Goal: Transaction & Acquisition: Purchase product/service

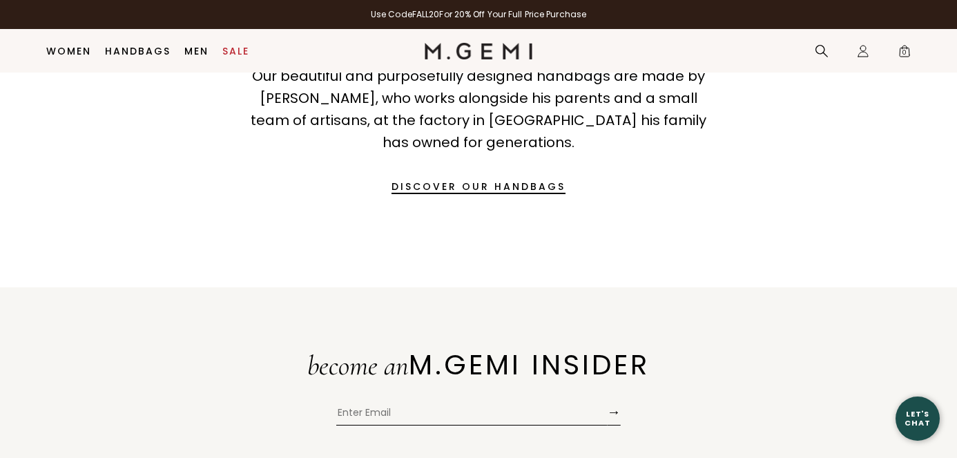
scroll to position [1980, 0]
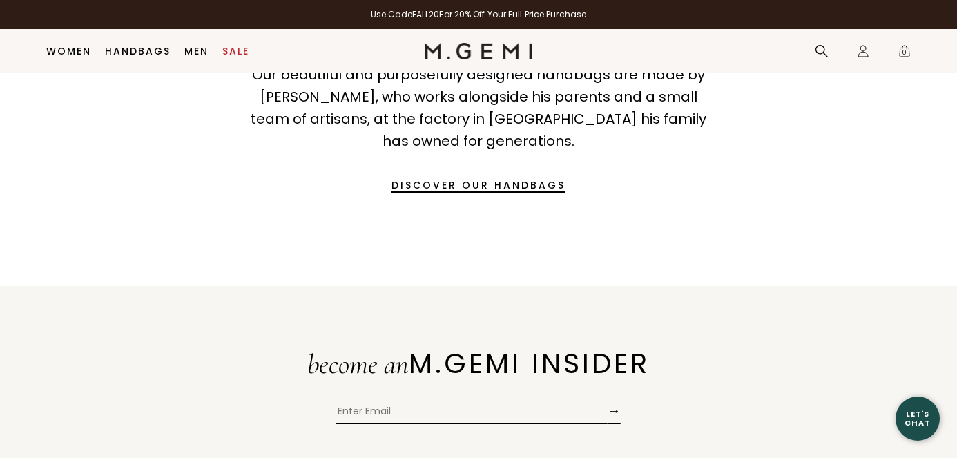
click at [500, 184] on link "DISCOVER OUR HANDBAGS" at bounding box center [478, 184] width 174 height 33
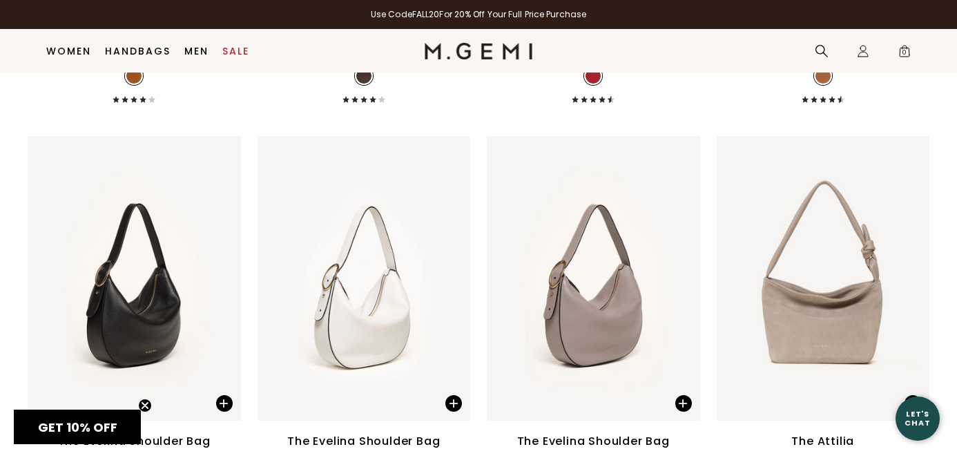
scroll to position [2175, 0]
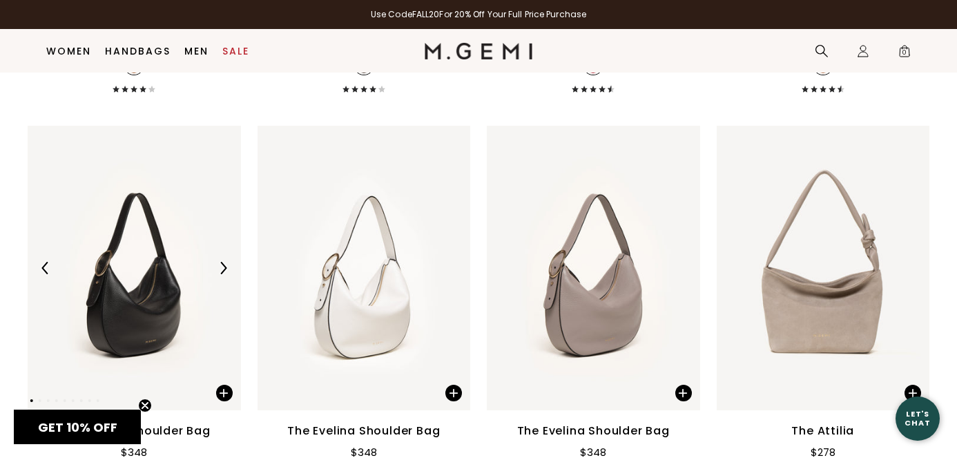
click at [133, 318] on img at bounding box center [134, 268] width 213 height 284
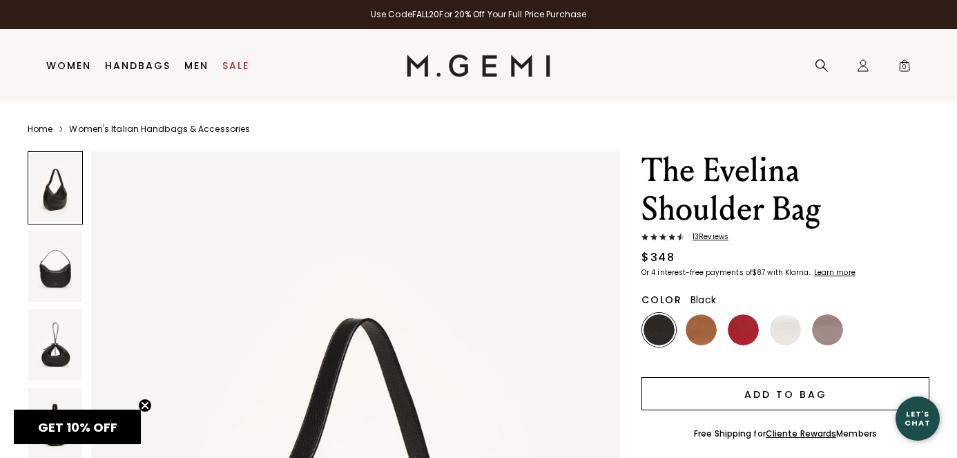
click at [696, 397] on button "Add to Bag" at bounding box center [785, 393] width 288 height 33
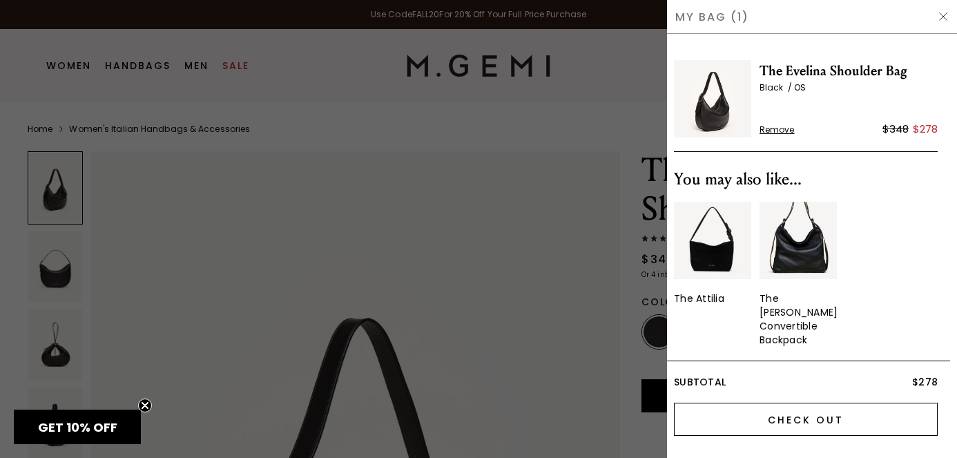
click at [727, 421] on input "Check Out" at bounding box center [806, 418] width 264 height 33
